Goal: Register for event/course

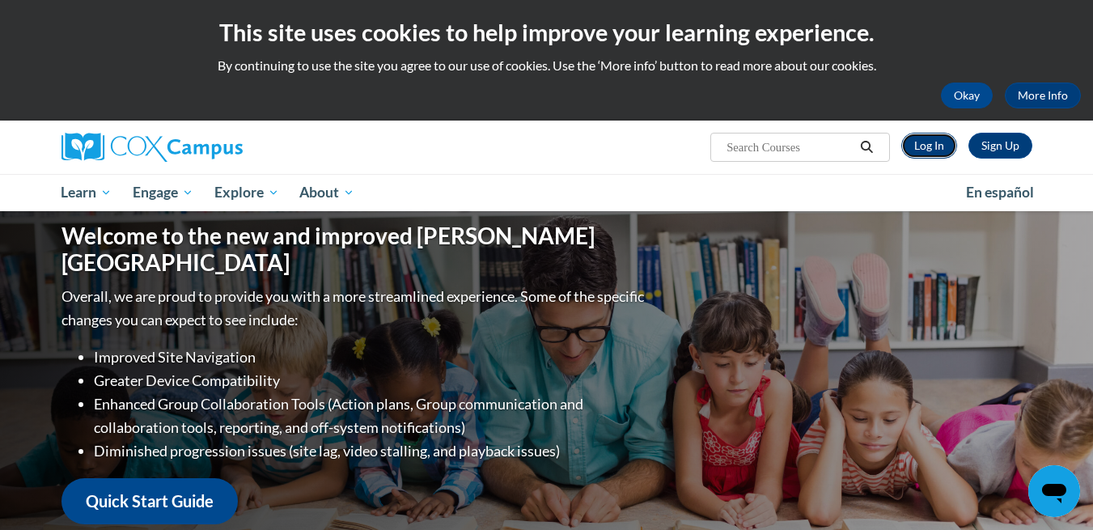
click at [926, 146] on link "Log In" at bounding box center [929, 146] width 56 height 26
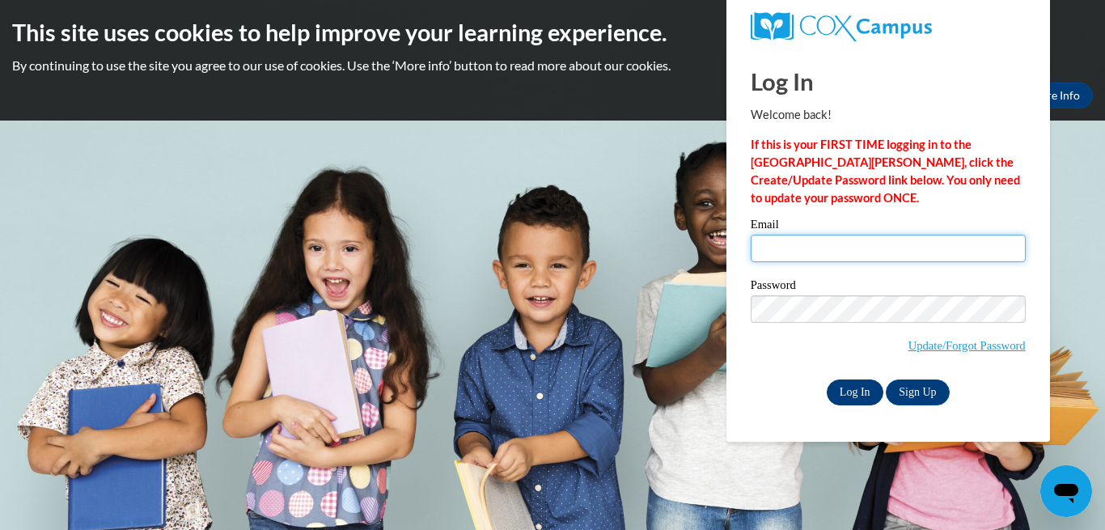
type input "gheide@kusd.edu"
click at [848, 390] on input "Log In" at bounding box center [855, 392] width 57 height 26
click at [852, 382] on input "Log In" at bounding box center [855, 392] width 57 height 26
click at [867, 383] on input "Log In" at bounding box center [855, 392] width 57 height 26
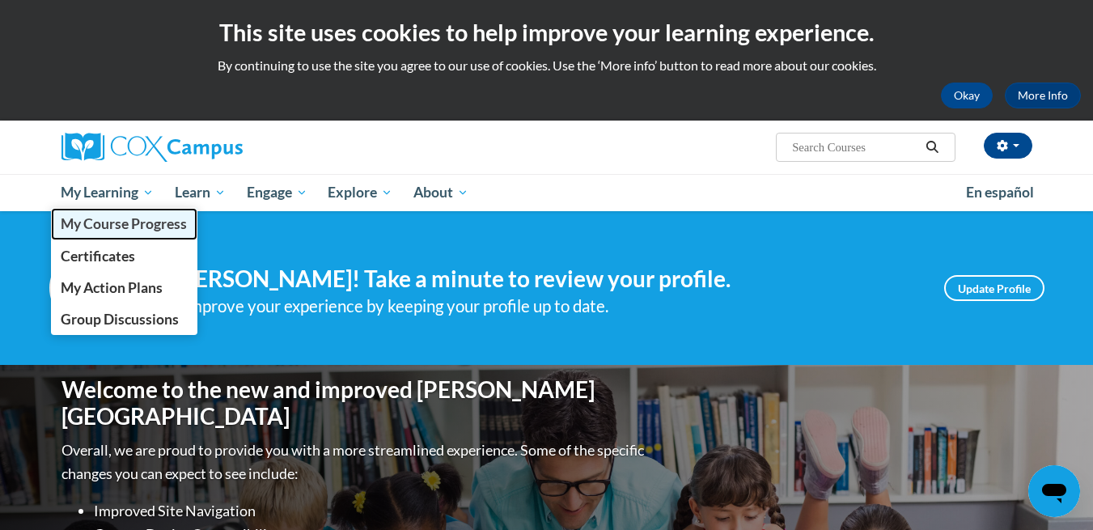
click at [139, 222] on span "My Course Progress" at bounding box center [124, 223] width 126 height 17
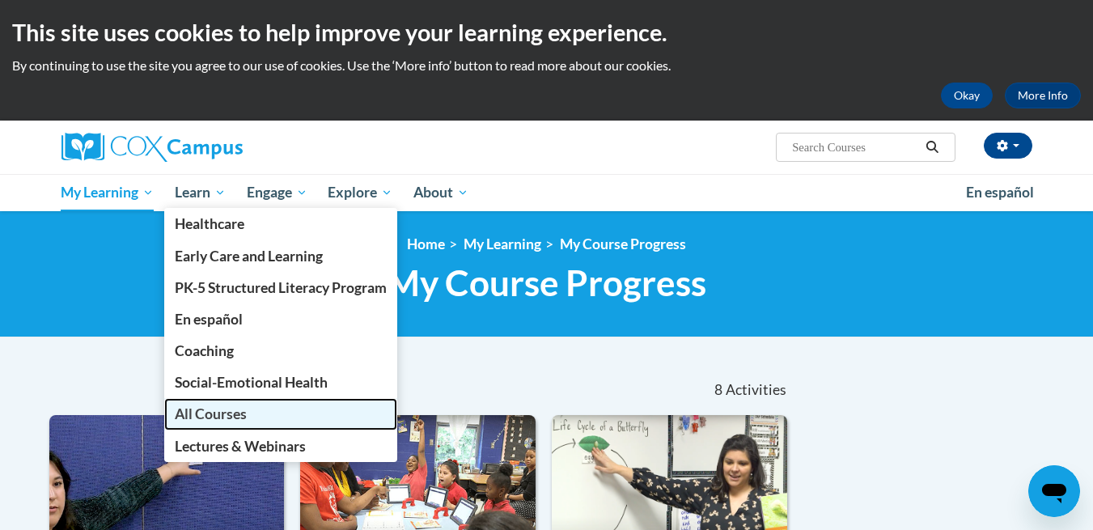
click at [214, 417] on span "All Courses" at bounding box center [211, 413] width 72 height 17
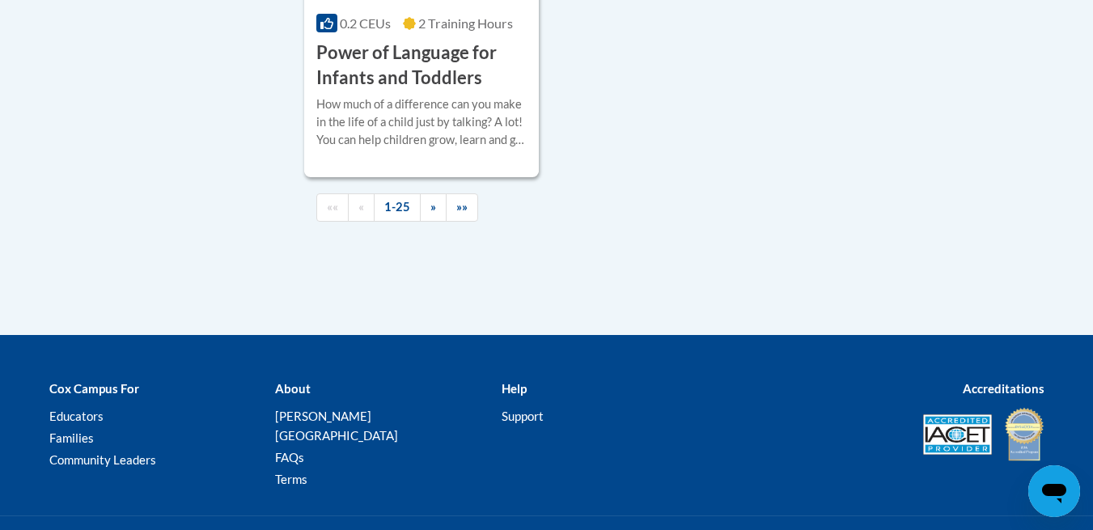
scroll to position [4082, 0]
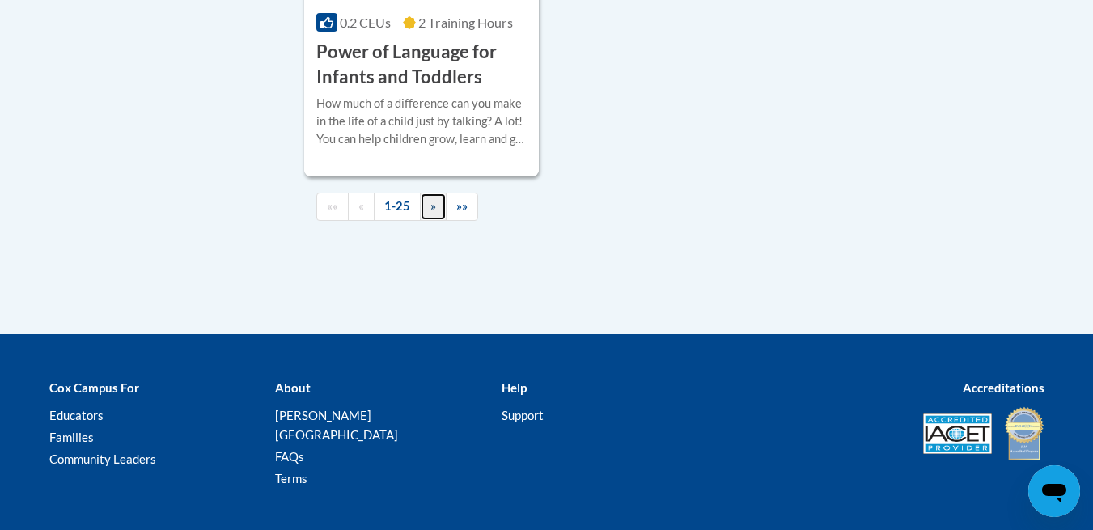
click at [430, 213] on span "»" at bounding box center [433, 206] width 6 height 14
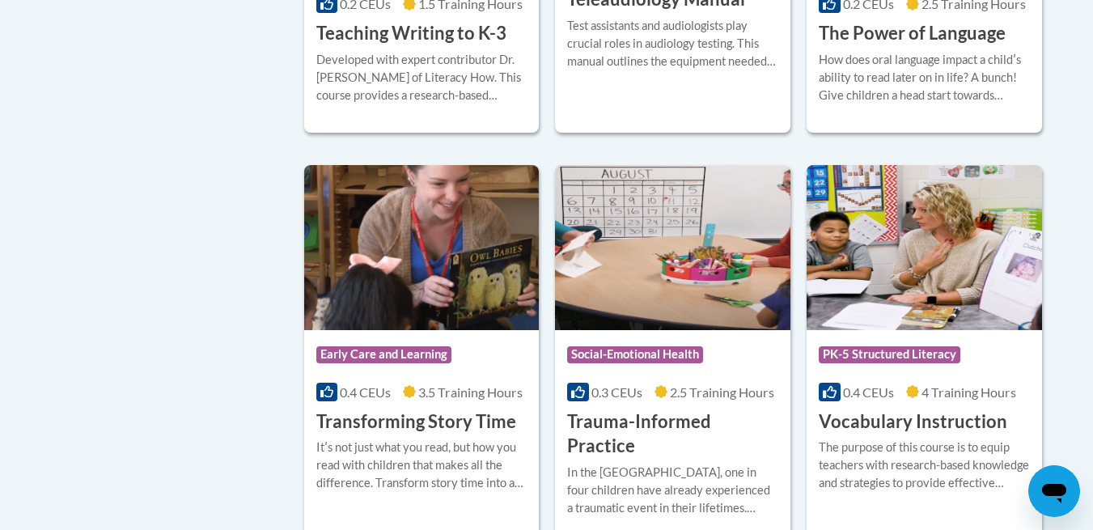
scroll to position [2733, 0]
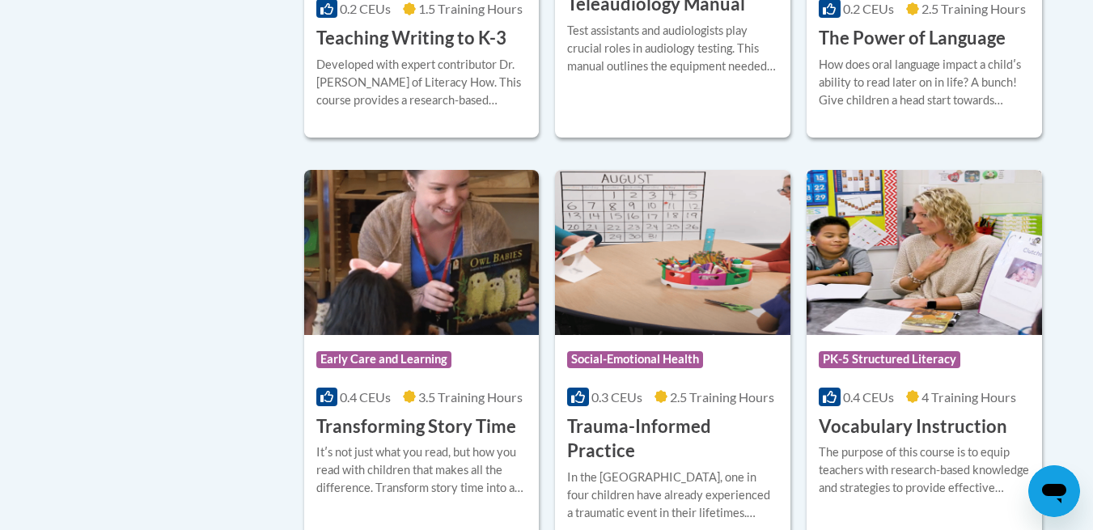
click at [947, 388] on div "0.4 CEUs 4 Training Hours" at bounding box center [924, 397] width 211 height 18
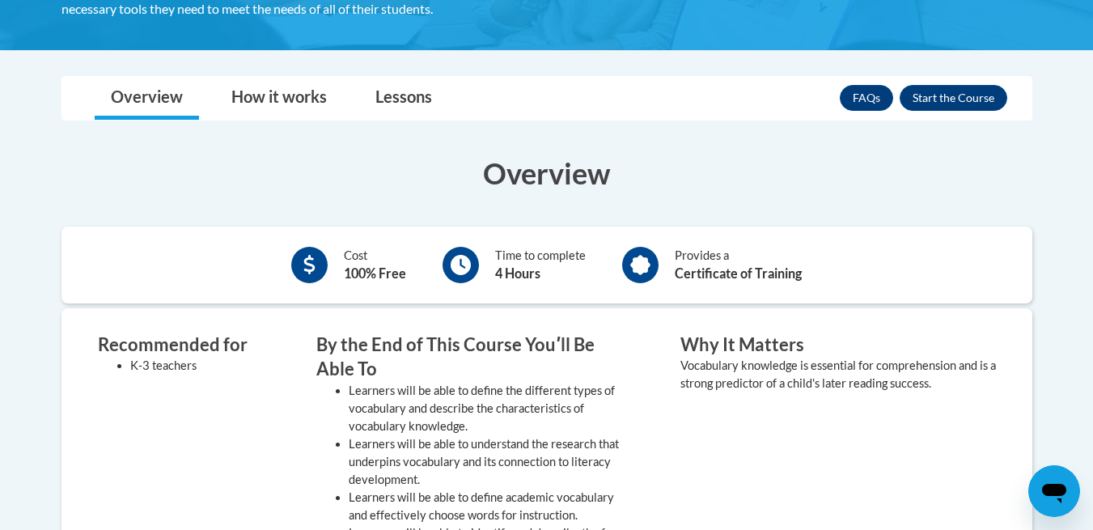
scroll to position [373, 0]
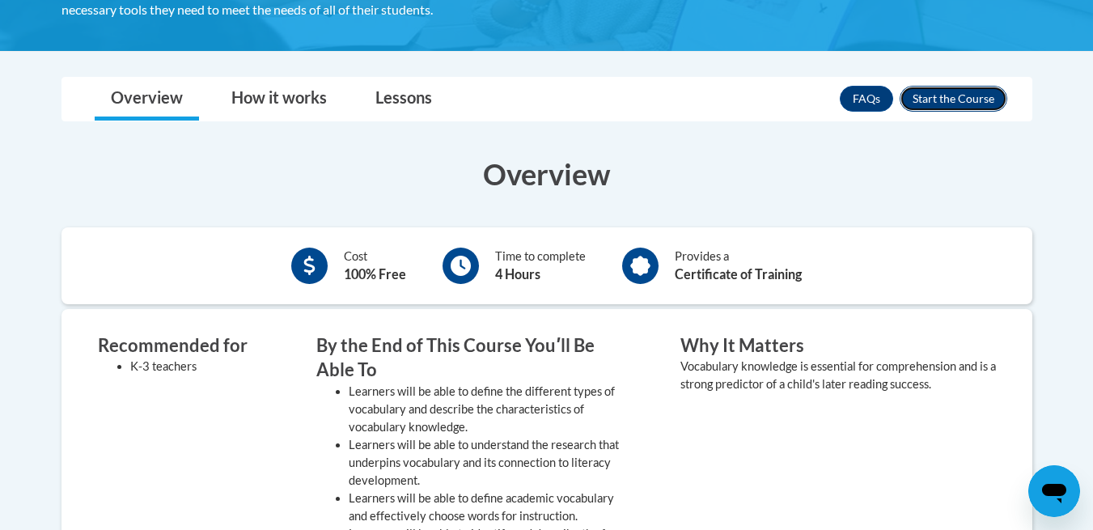
click at [972, 101] on button "Enroll" at bounding box center [954, 99] width 108 height 26
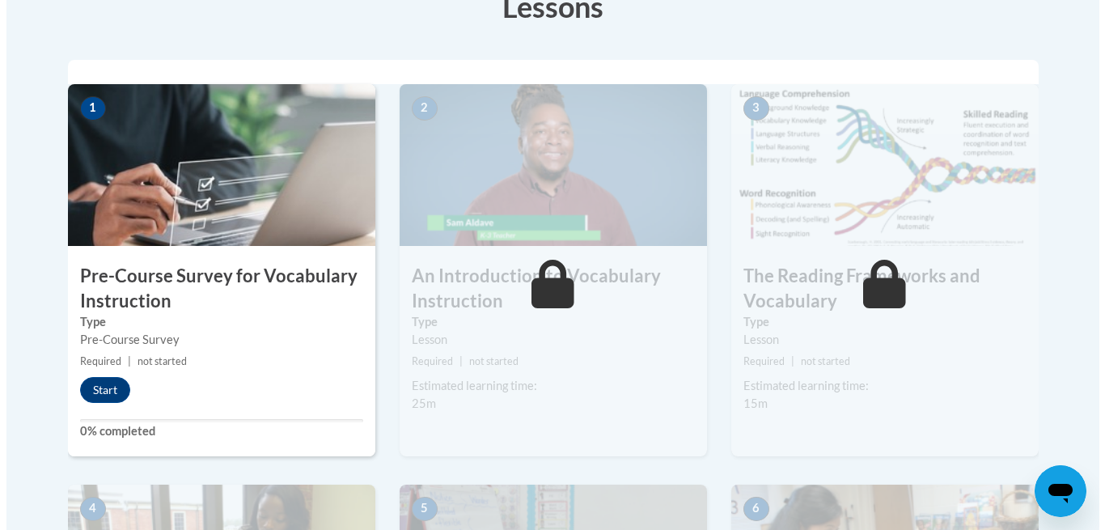
scroll to position [485, 0]
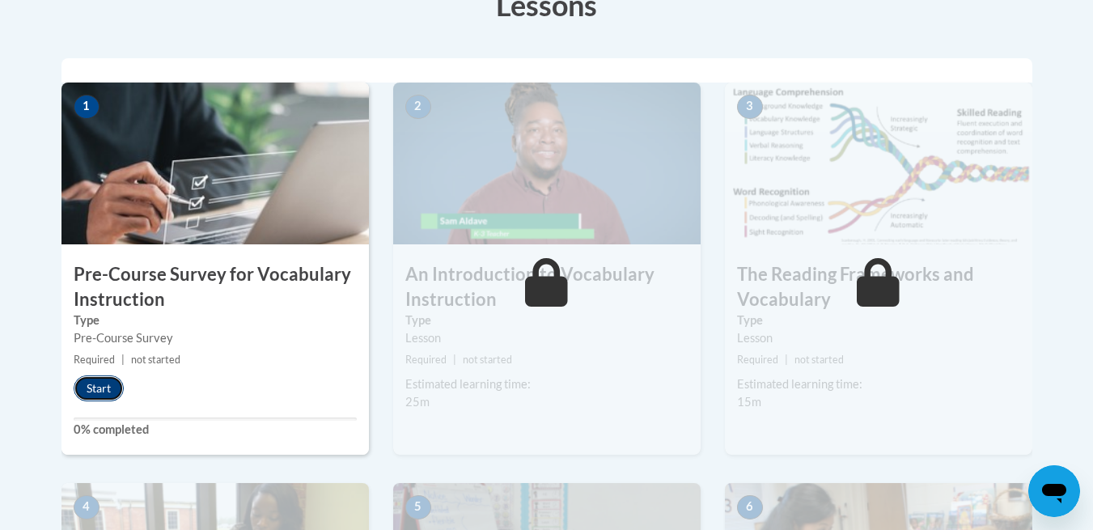
click at [95, 392] on button "Start" at bounding box center [99, 388] width 50 height 26
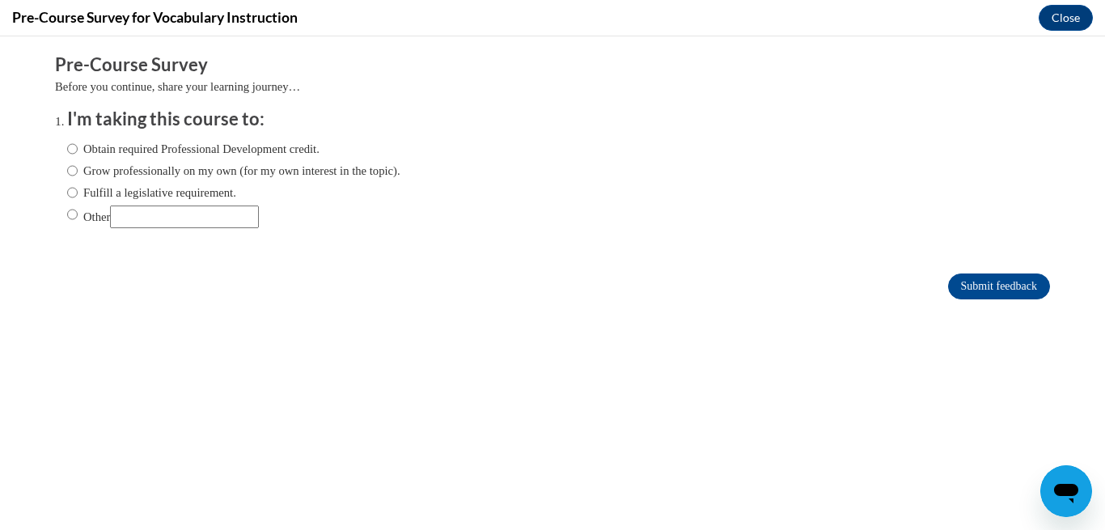
scroll to position [0, 0]
click at [173, 152] on label "Obtain required Professional Development credit." at bounding box center [193, 149] width 252 height 18
click at [78, 152] on input "Obtain required Professional Development credit." at bounding box center [72, 149] width 11 height 18
radio input "true"
click at [142, 184] on label "Fulfill a legislative requirement." at bounding box center [151, 193] width 169 height 18
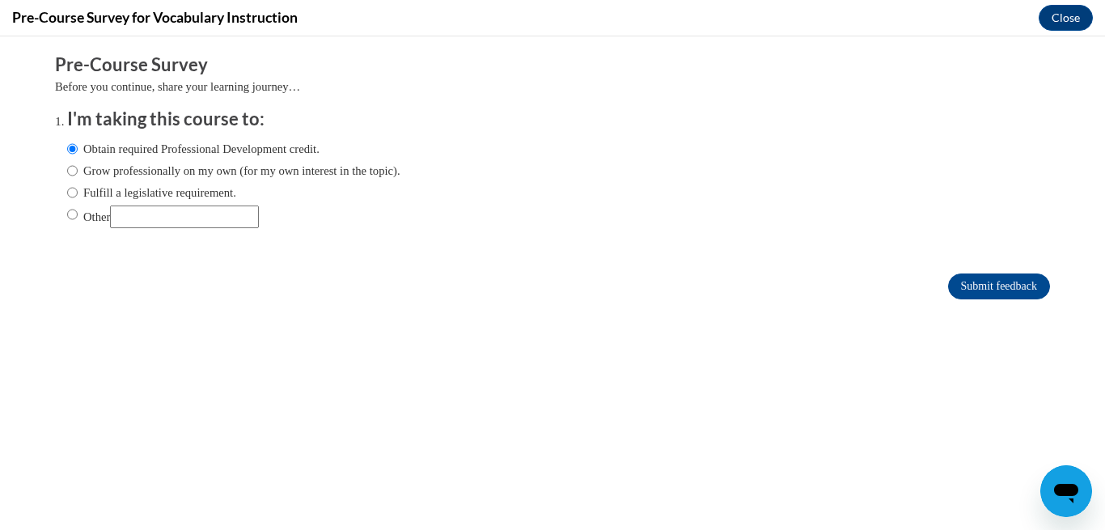
click at [78, 184] on input "Fulfill a legislative requirement." at bounding box center [72, 193] width 11 height 18
radio input "true"
click at [950, 276] on input "Submit feedback" at bounding box center [999, 286] width 102 height 26
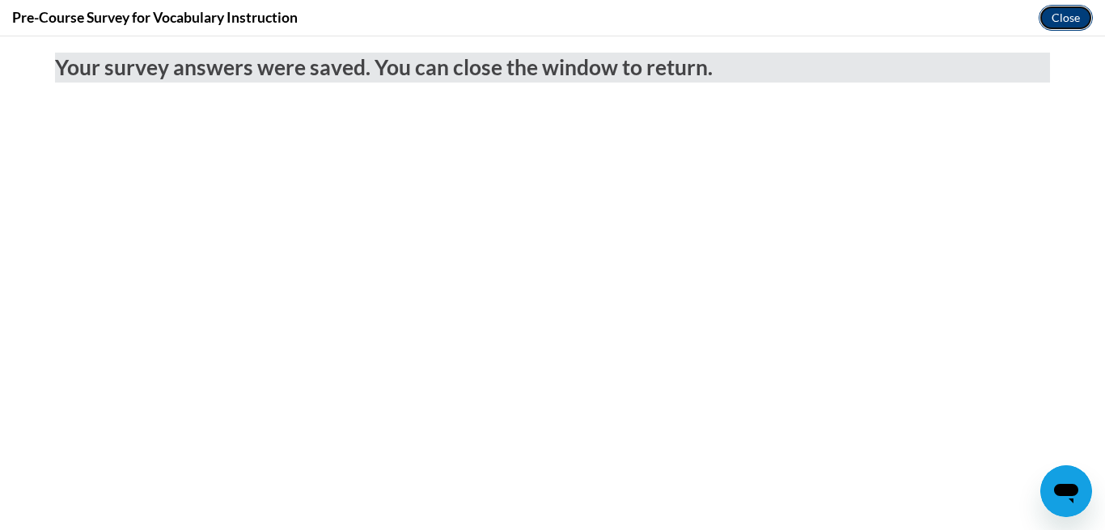
click at [1065, 30] on button "Close" at bounding box center [1066, 18] width 54 height 26
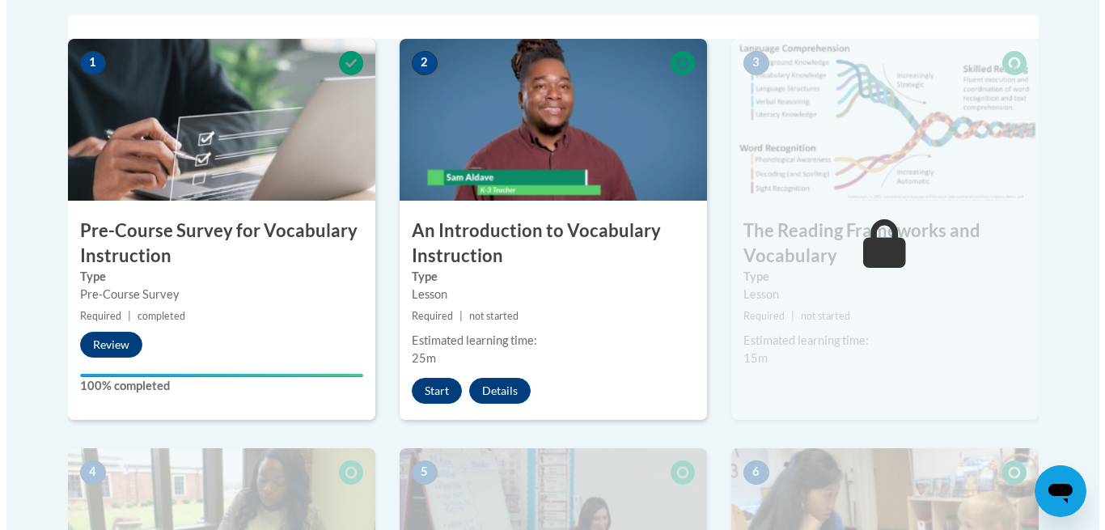
scroll to position [533, 0]
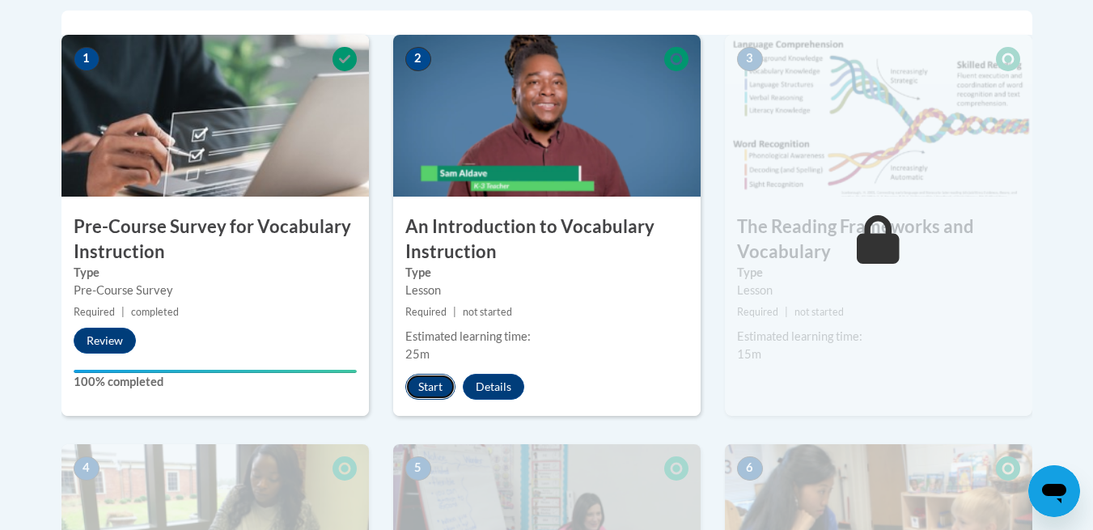
click at [434, 382] on button "Start" at bounding box center [430, 387] width 50 height 26
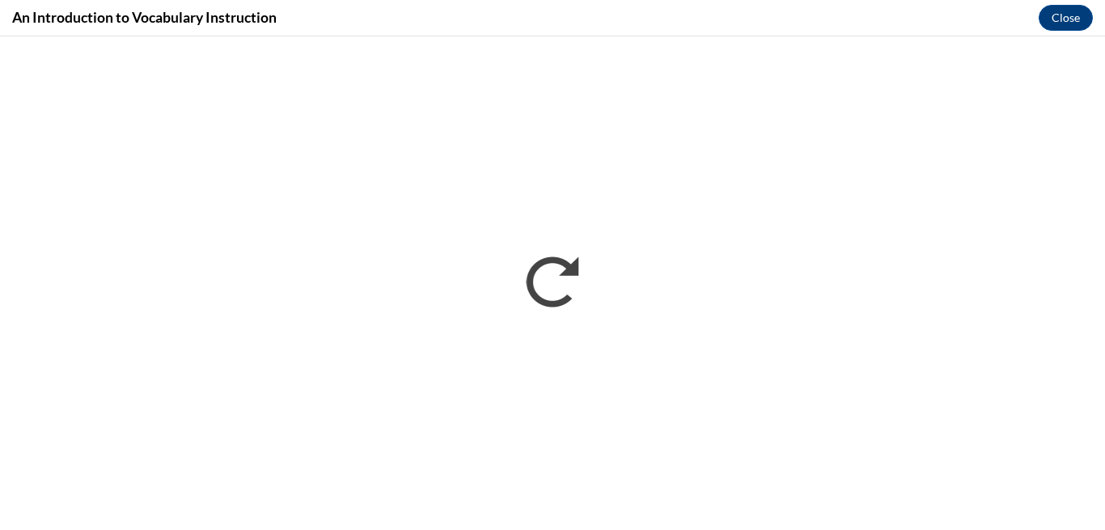
scroll to position [0, 0]
